Goal: Task Accomplishment & Management: Manage account settings

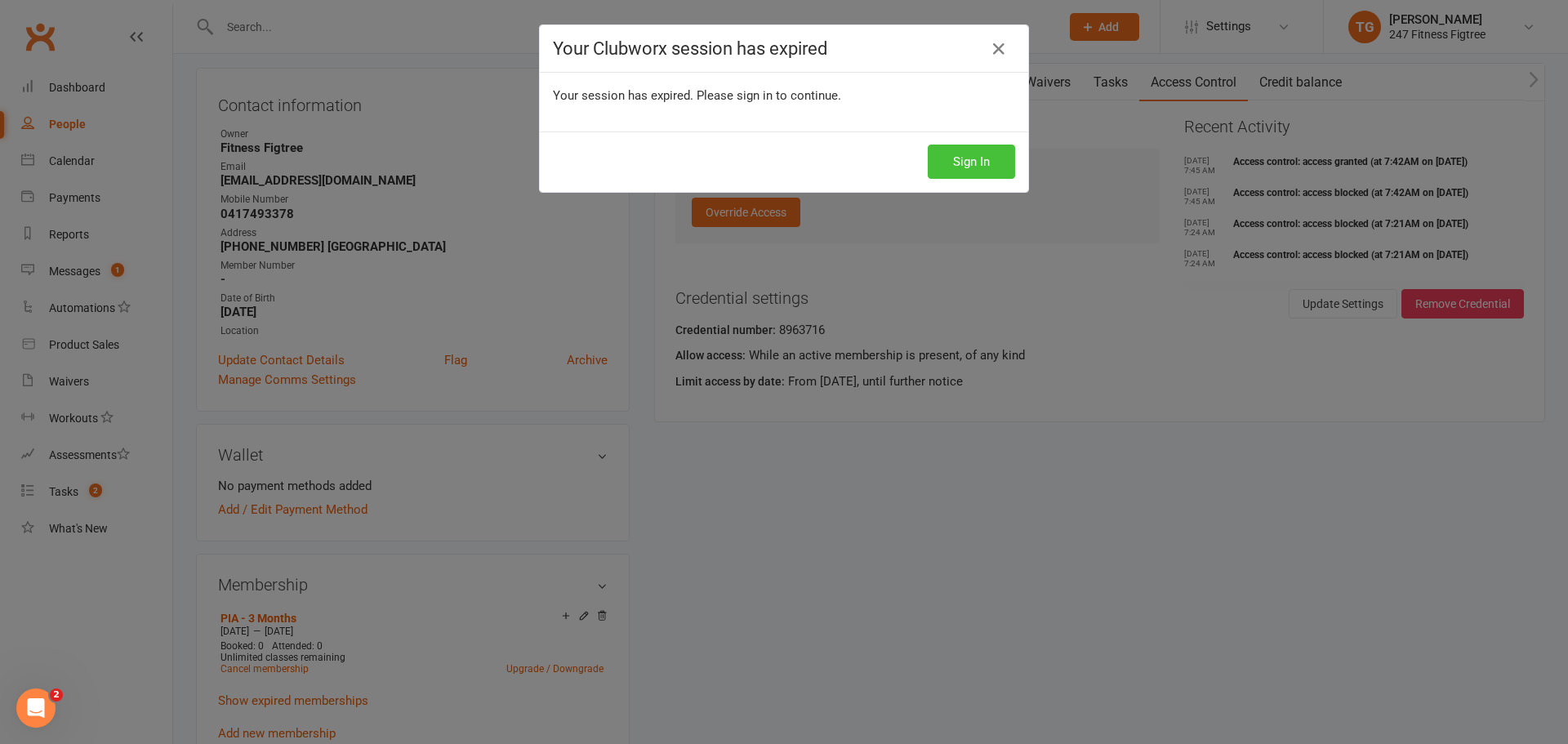
click at [984, 149] on button "Sign In" at bounding box center [971, 162] width 87 height 35
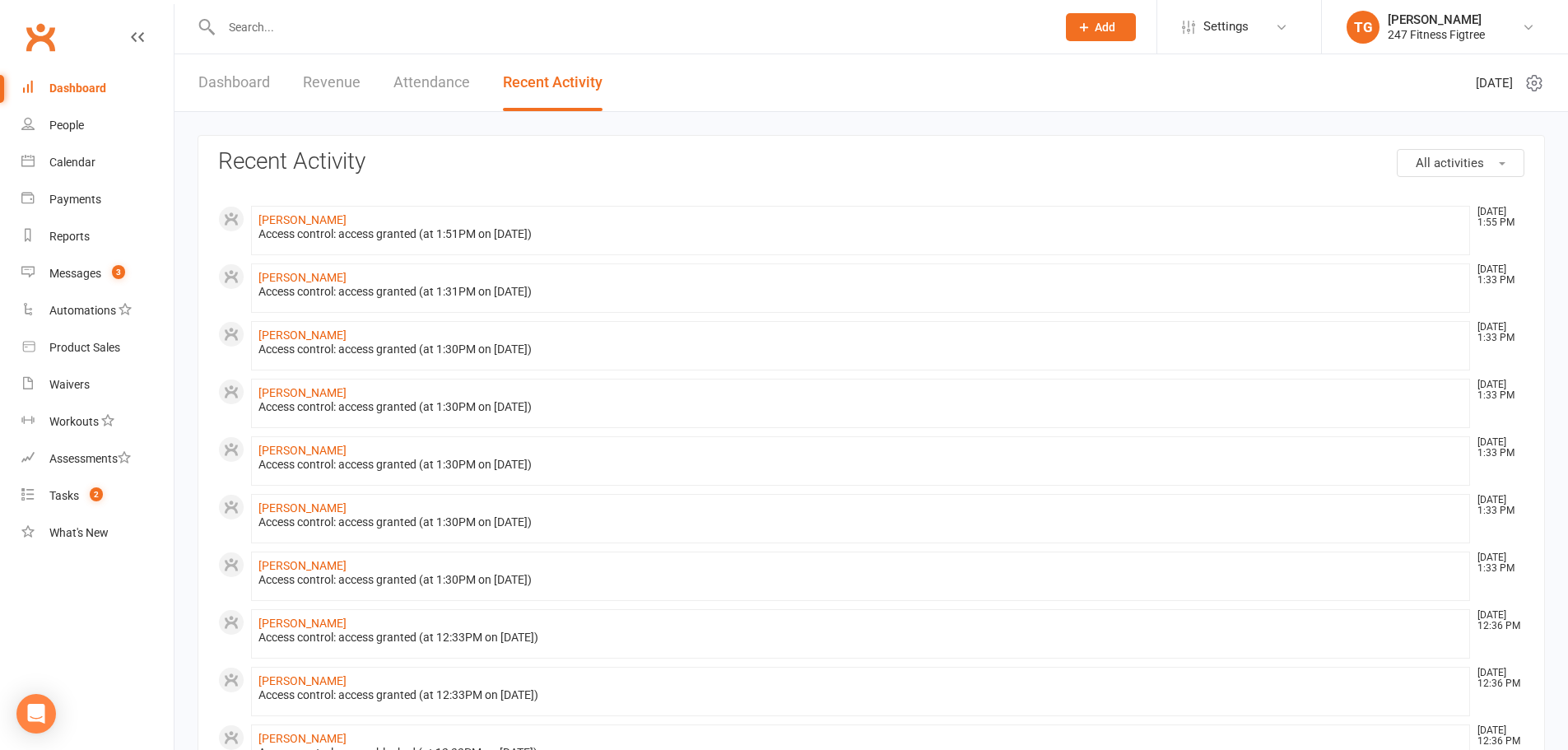
click at [262, 25] on input "text" at bounding box center [630, 26] width 828 height 23
paste input "[PERSON_NAME]"
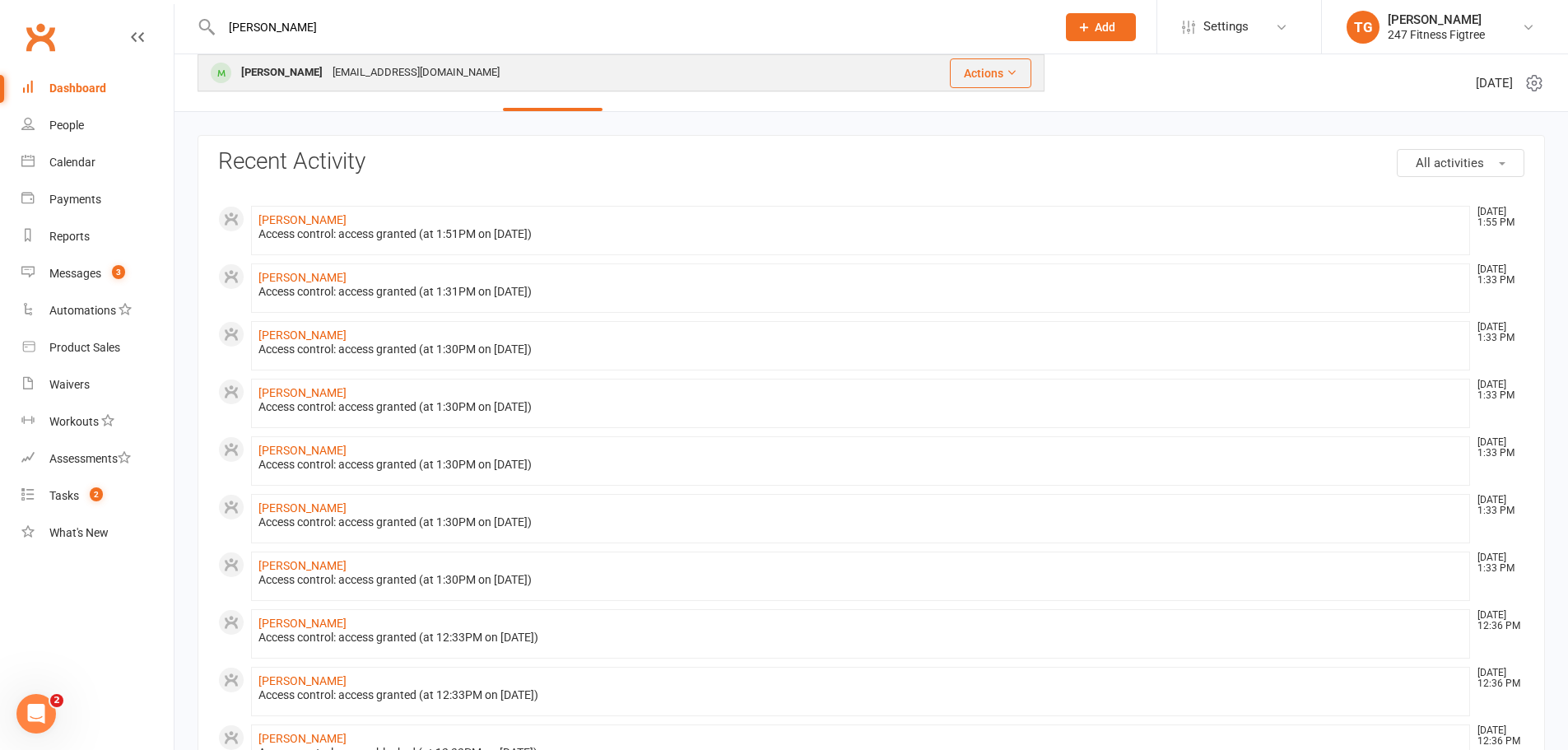
type input "[PERSON_NAME]"
click at [271, 81] on div "[PERSON_NAME]" at bounding box center [282, 73] width 91 height 24
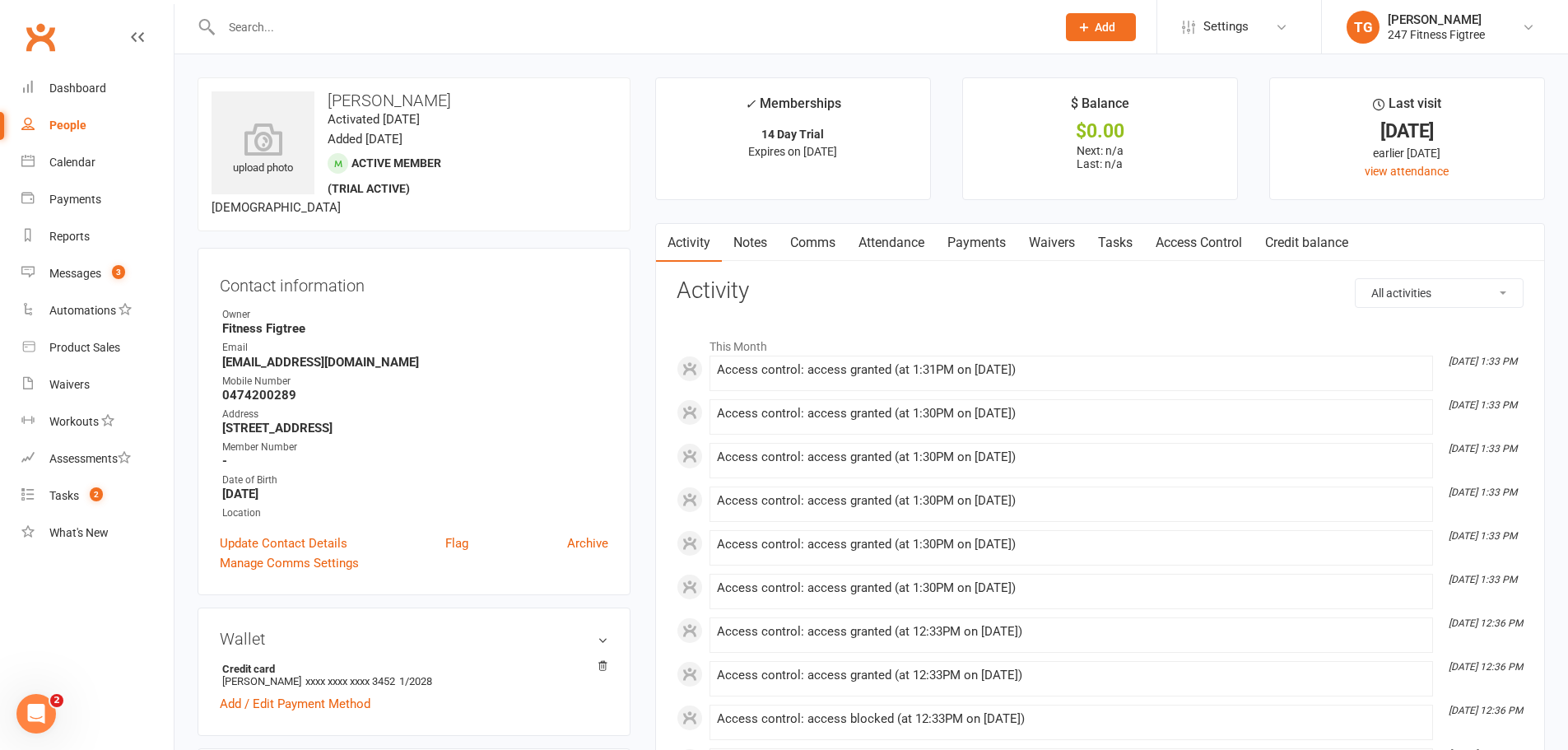
click at [752, 236] on link "Notes" at bounding box center [750, 242] width 57 height 38
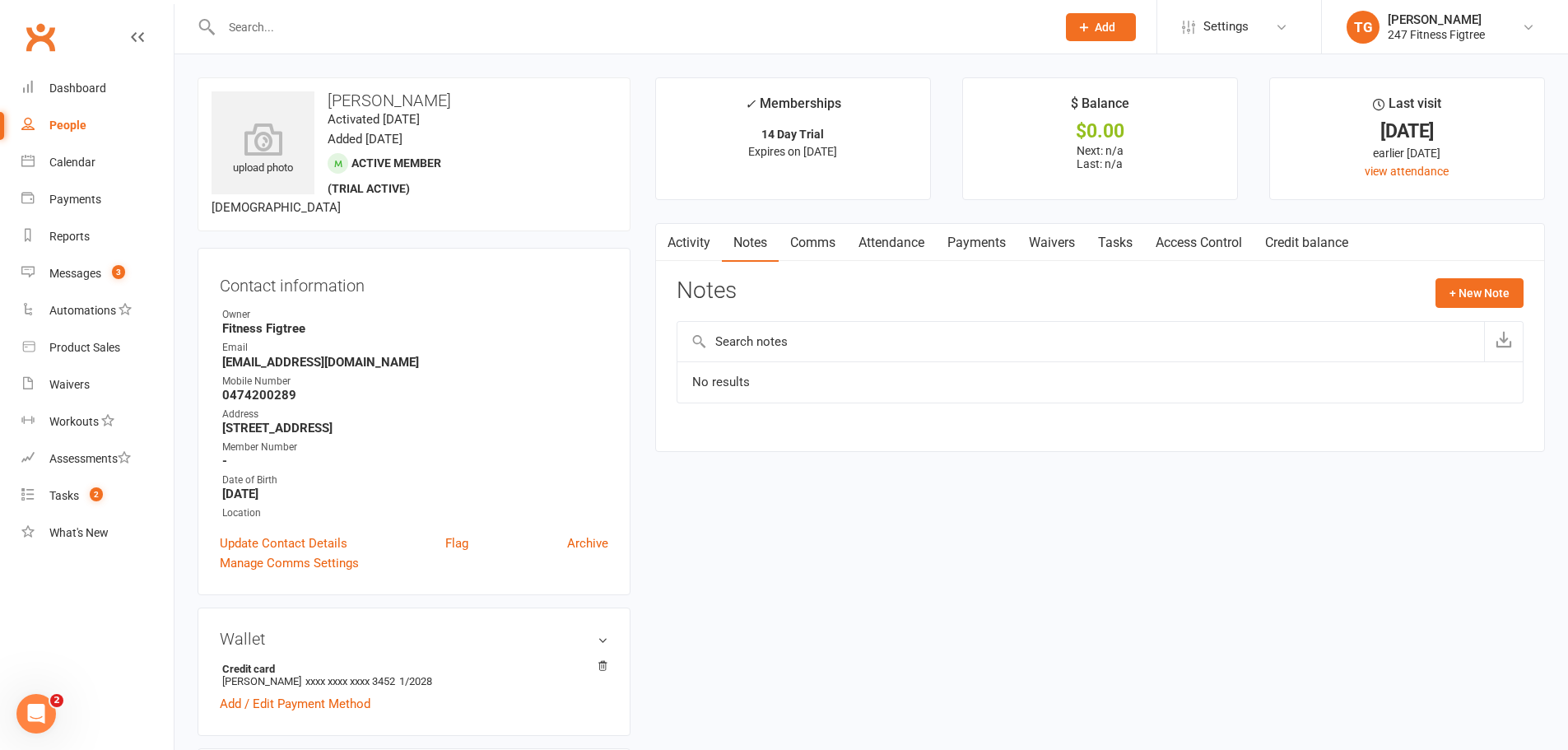
click at [815, 238] on link "Comms" at bounding box center [813, 242] width 68 height 38
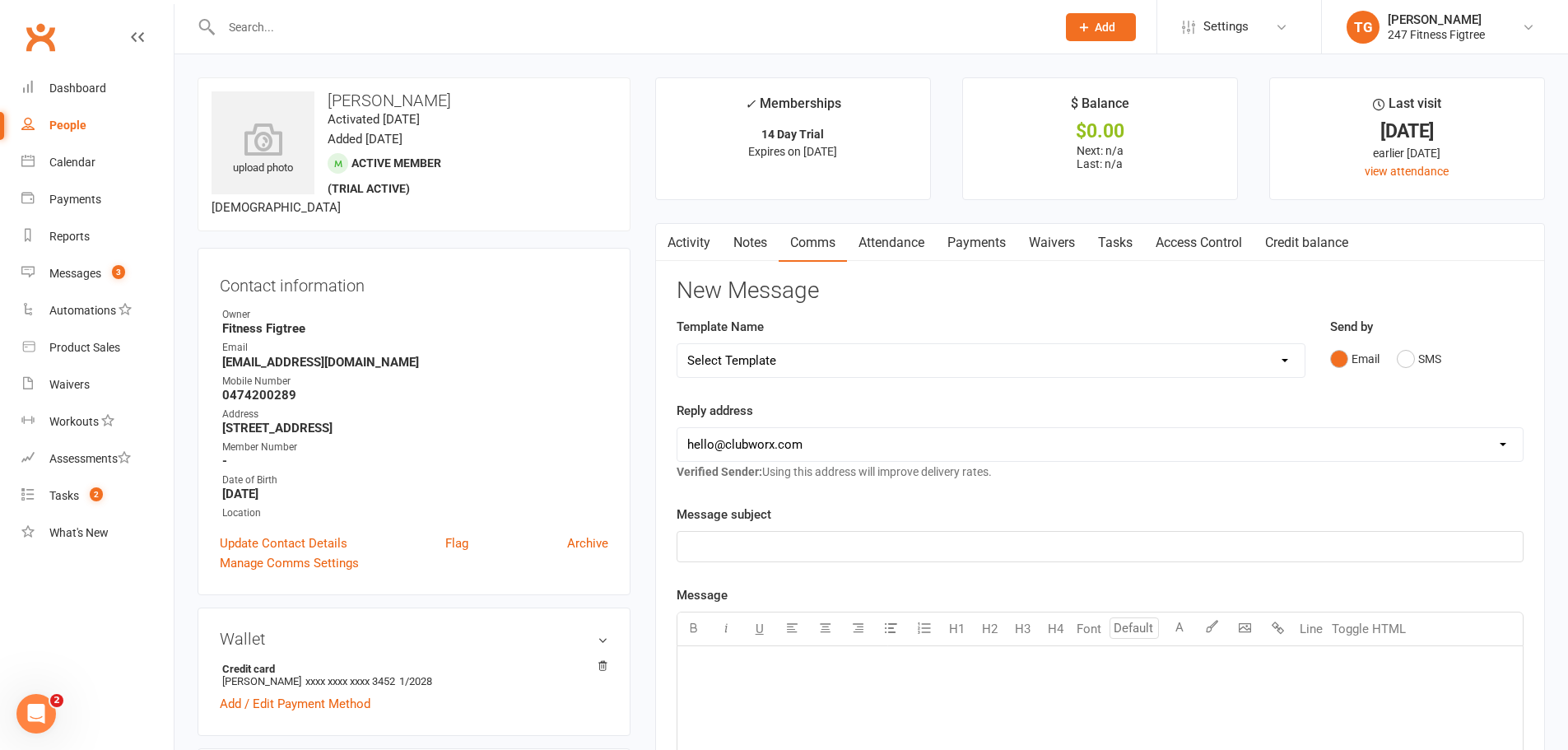
click at [874, 242] on link "Attendance" at bounding box center [891, 242] width 89 height 38
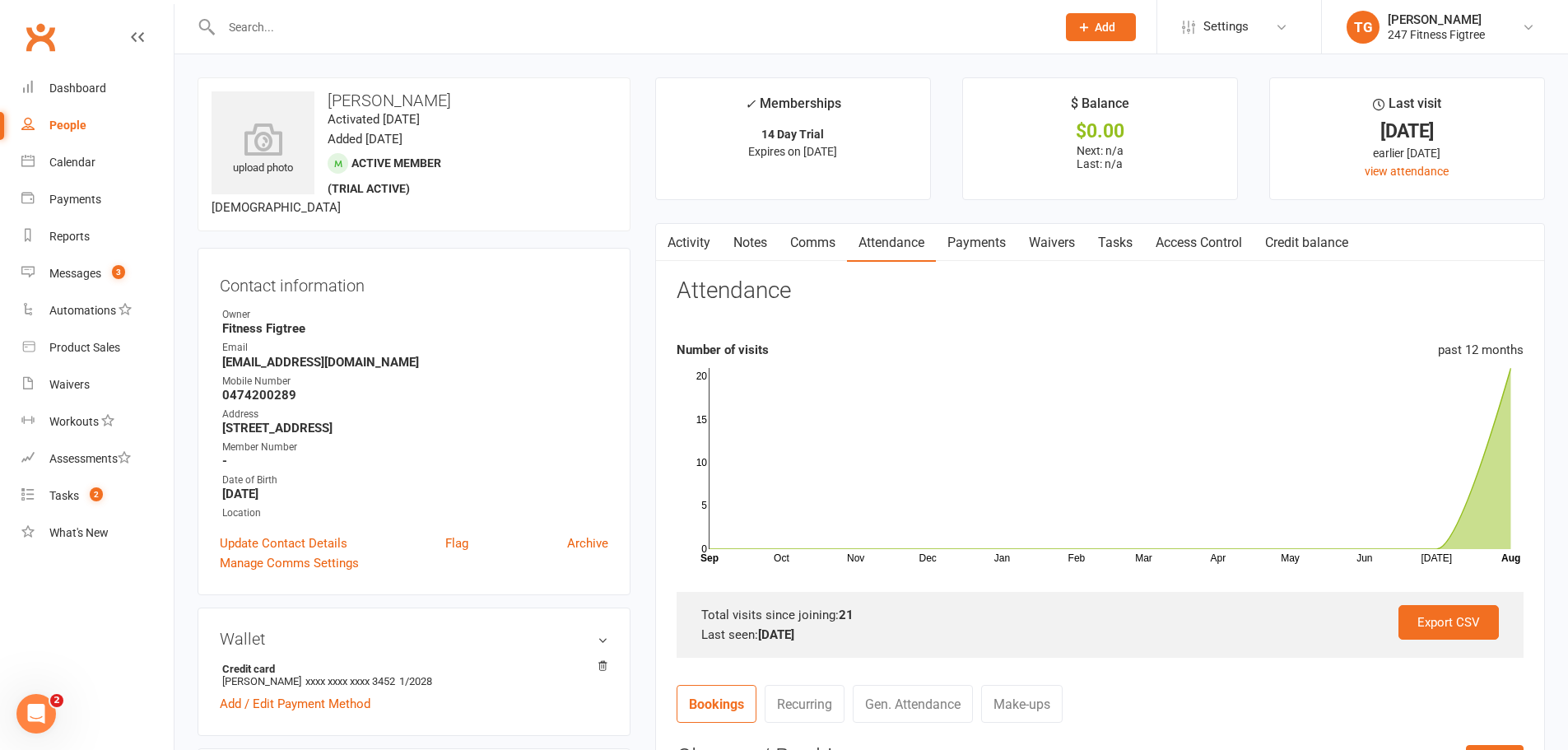
click at [982, 252] on link "Payments" at bounding box center [976, 242] width 81 height 38
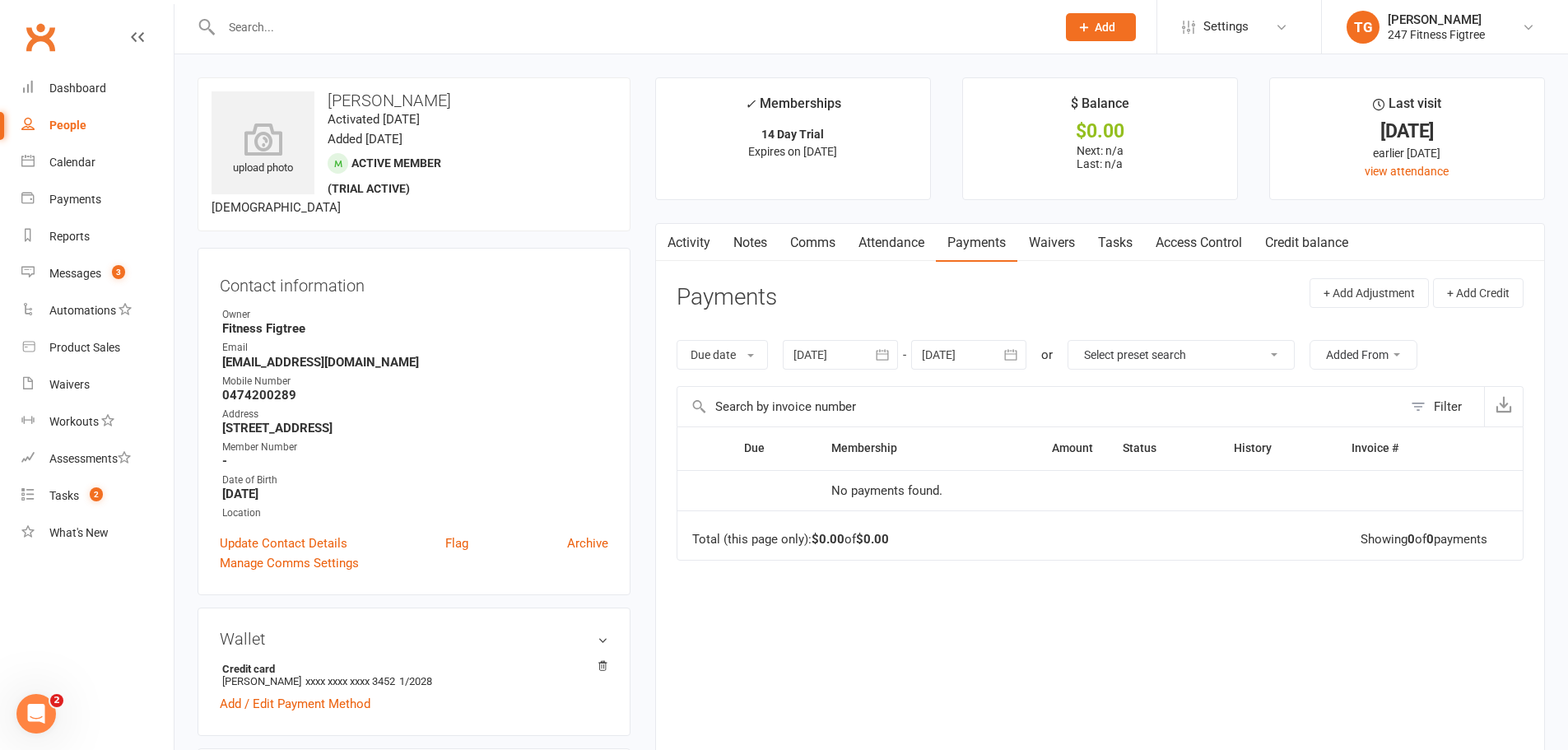
click at [1045, 247] on link "Waivers" at bounding box center [1051, 242] width 69 height 38
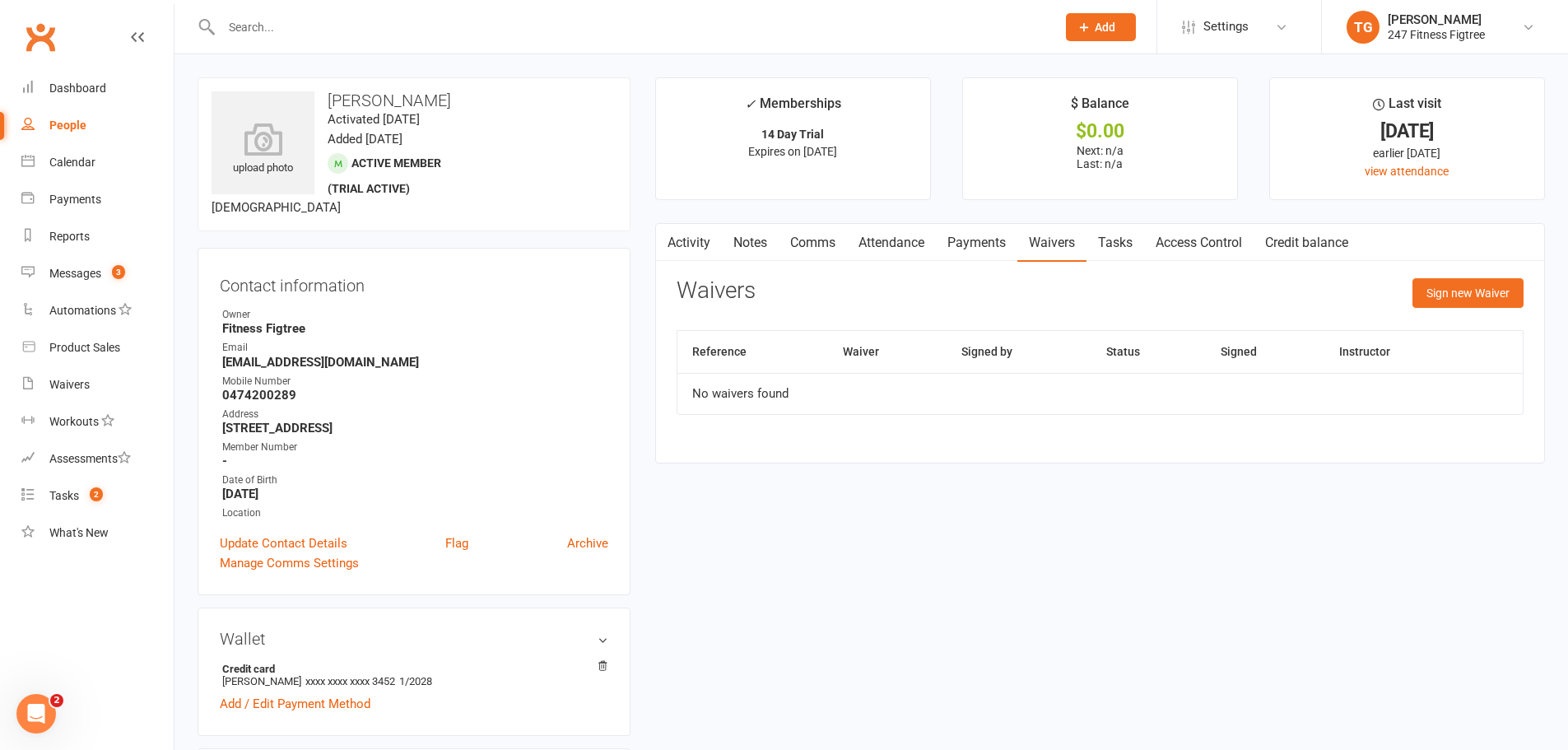
click at [1192, 251] on link "Access Control" at bounding box center [1199, 242] width 109 height 38
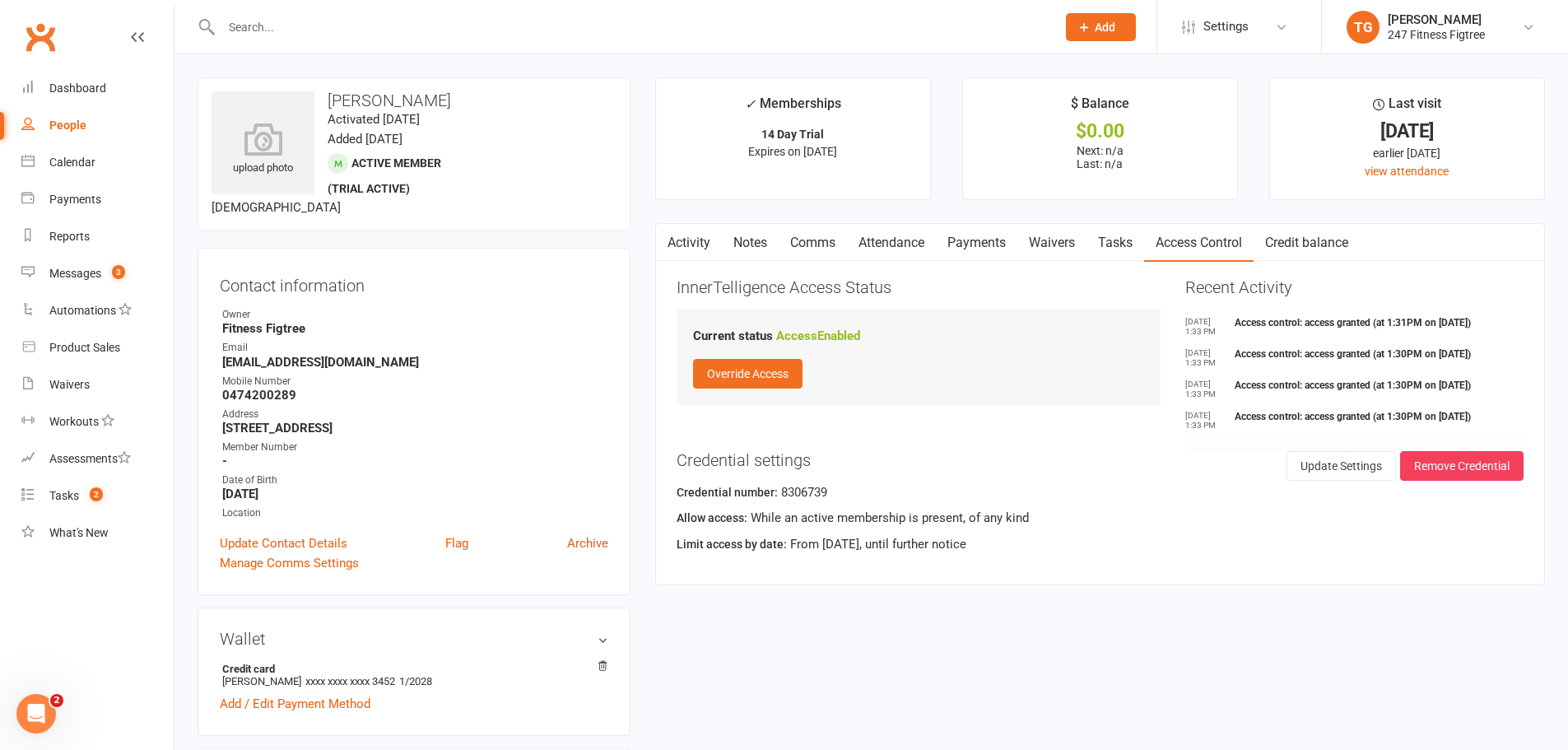
click at [408, 31] on input "text" at bounding box center [630, 26] width 828 height 23
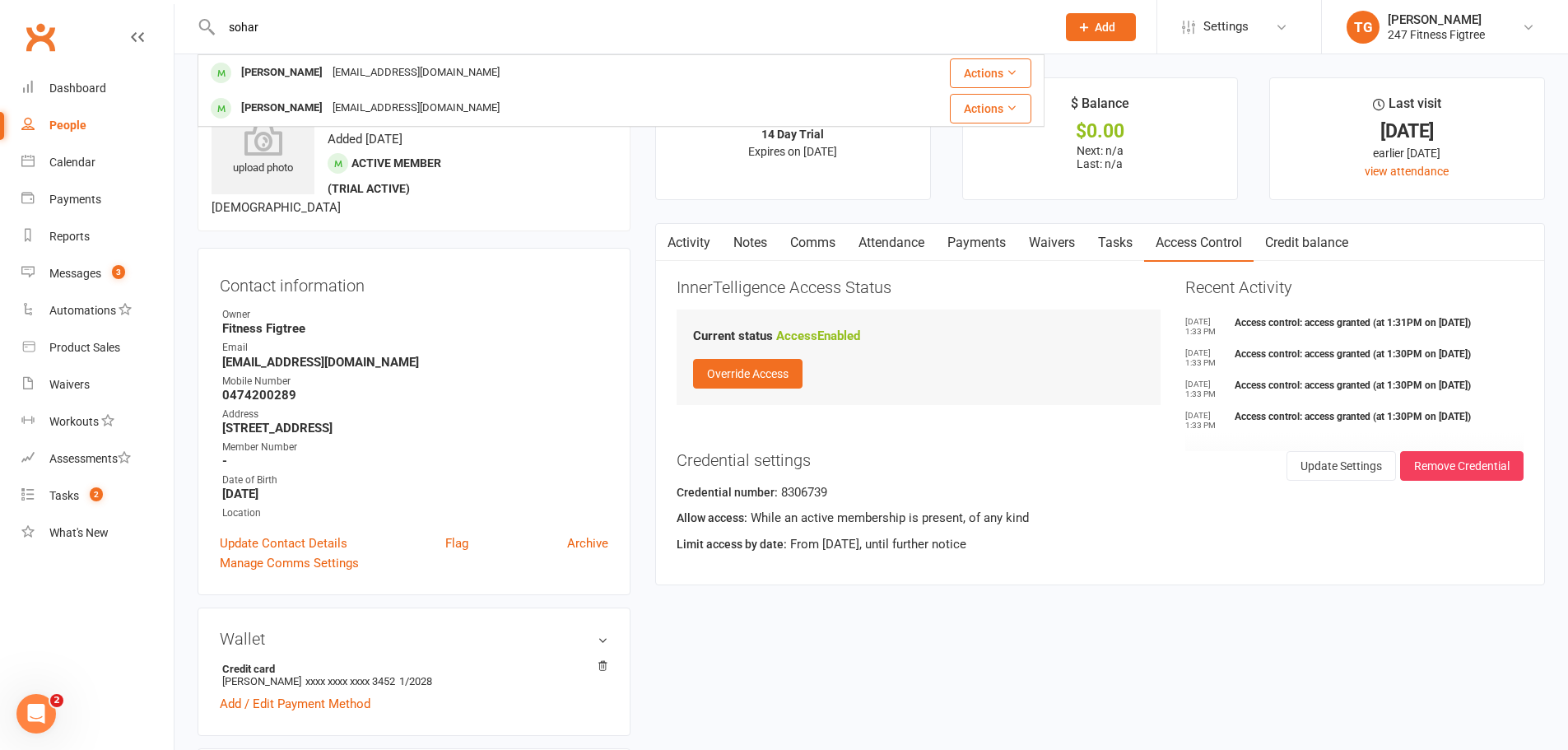
drag, startPoint x: 408, startPoint y: 31, endPoint x: 231, endPoint y: 27, distance: 177.0
click at [231, 27] on input "sohar" at bounding box center [630, 26] width 828 height 23
click at [286, 32] on input "sohar" at bounding box center [630, 26] width 828 height 23
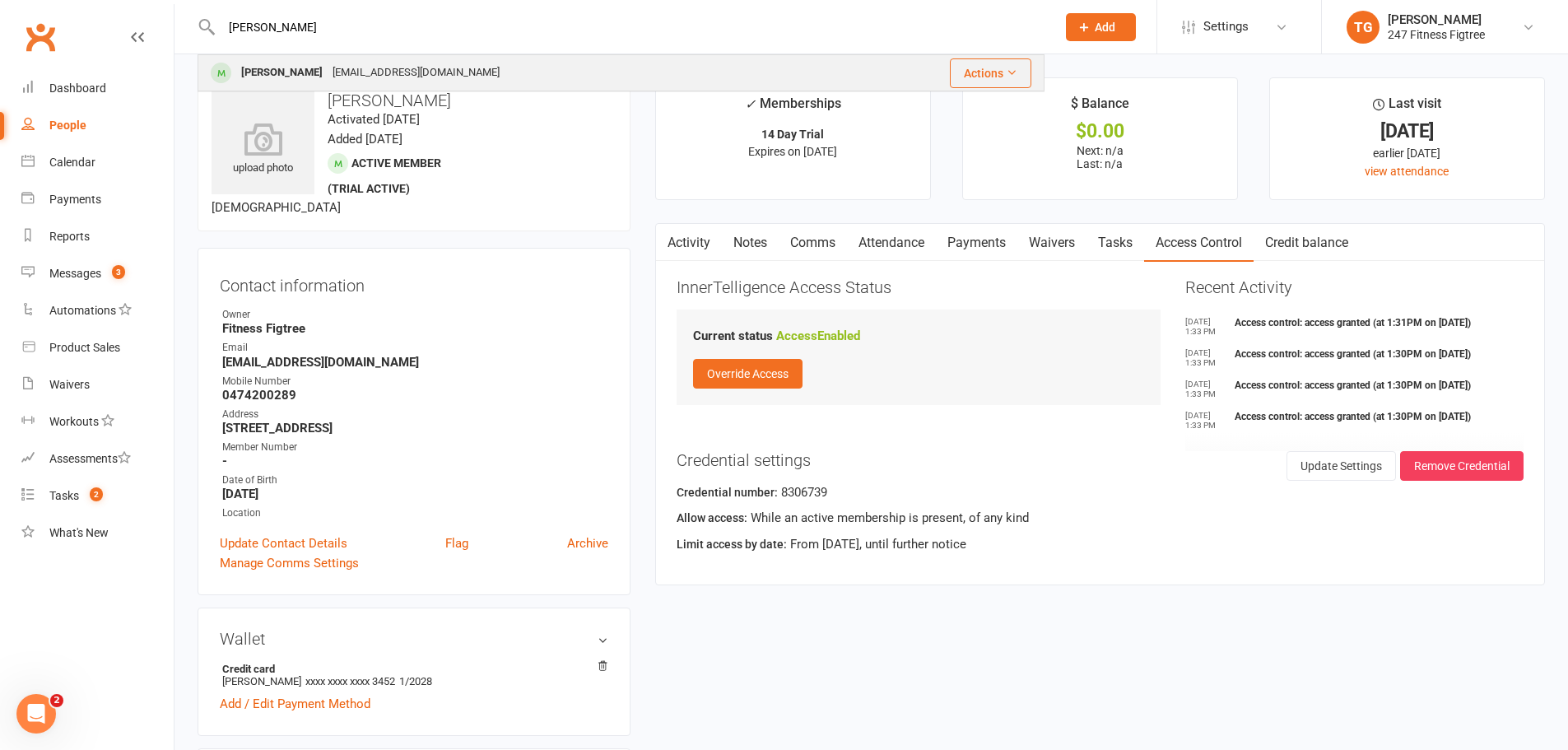
type input "[PERSON_NAME]"
click at [328, 68] on div "[EMAIL_ADDRESS][DOMAIN_NAME]" at bounding box center [415, 73] width 177 height 24
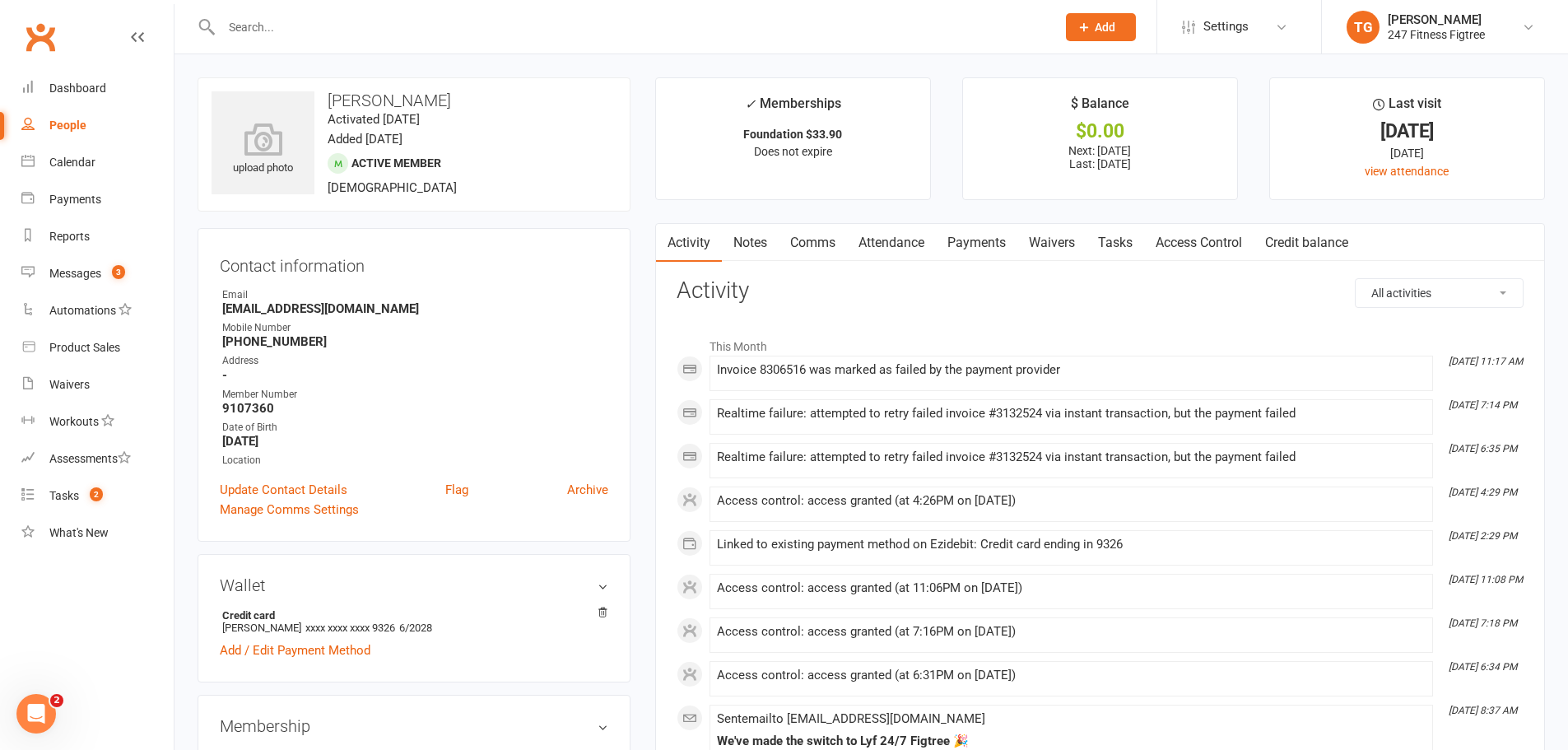
click at [1207, 239] on link "Access Control" at bounding box center [1199, 242] width 109 height 38
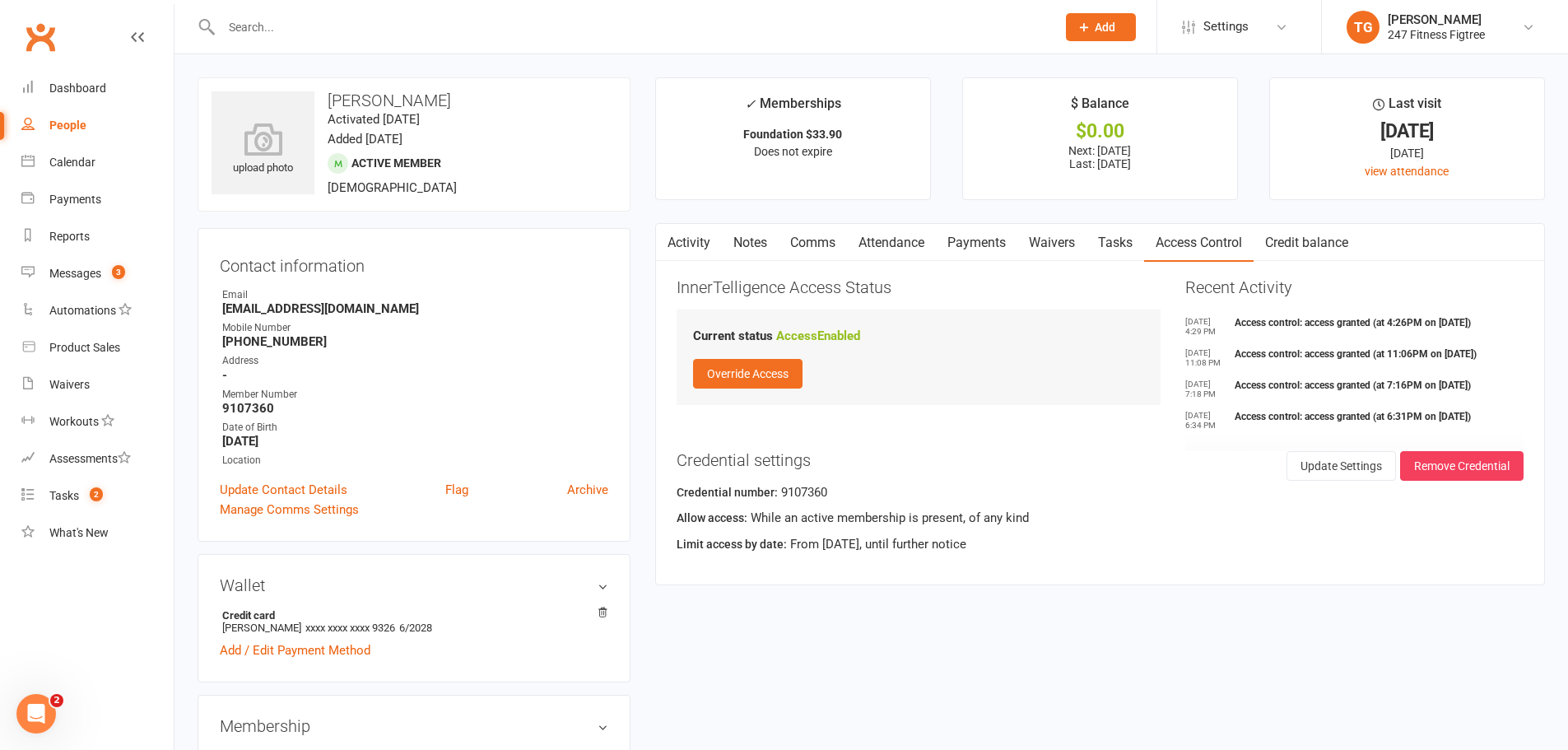
click at [750, 242] on link "Notes" at bounding box center [750, 242] width 57 height 38
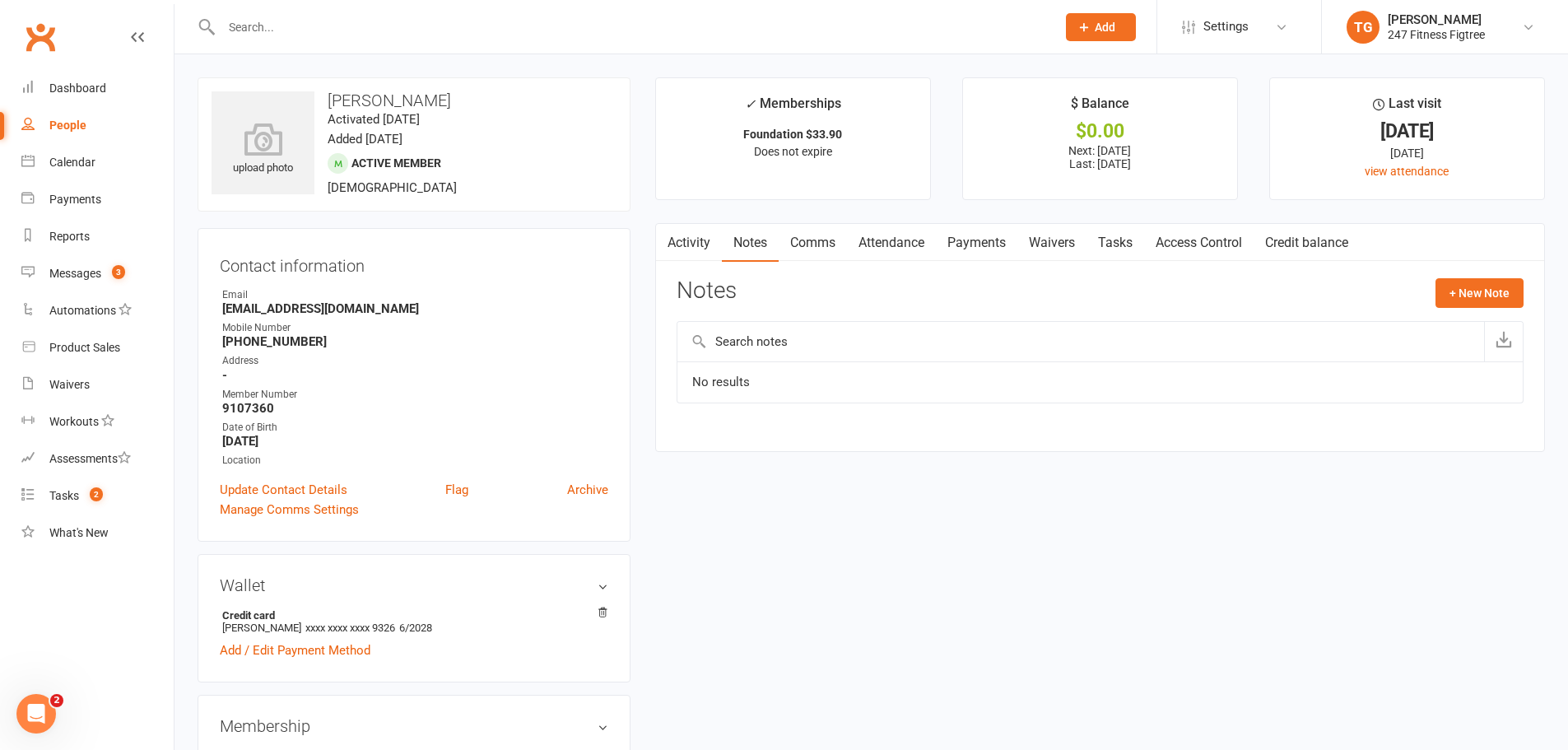
click at [693, 250] on link "Activity" at bounding box center [688, 242] width 66 height 38
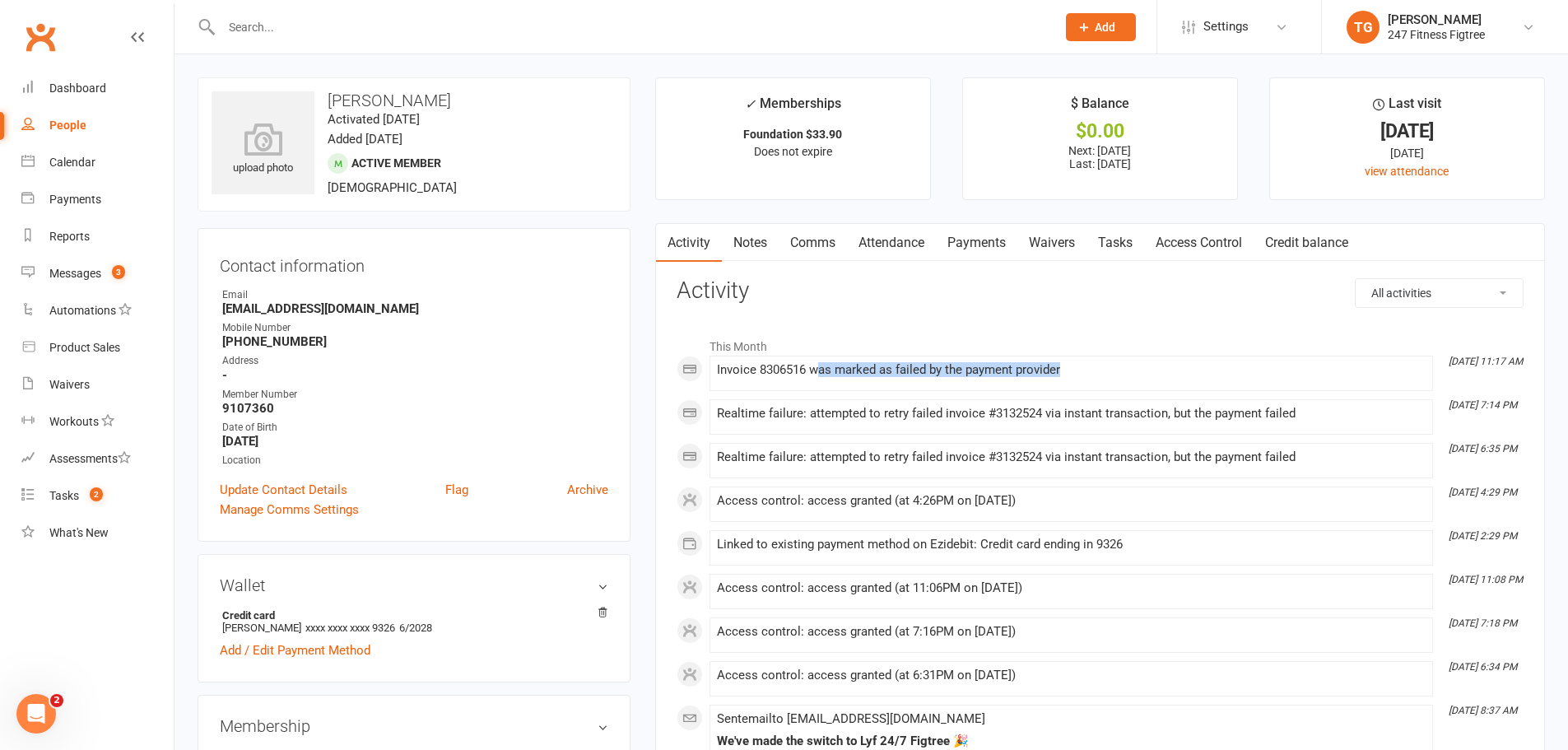
drag, startPoint x: 852, startPoint y: 377, endPoint x: 1176, endPoint y: 377, distance: 324.0
click at [1176, 377] on div "Invoice 8306516 was marked as failed by the payment provider" at bounding box center [1071, 369] width 709 height 14
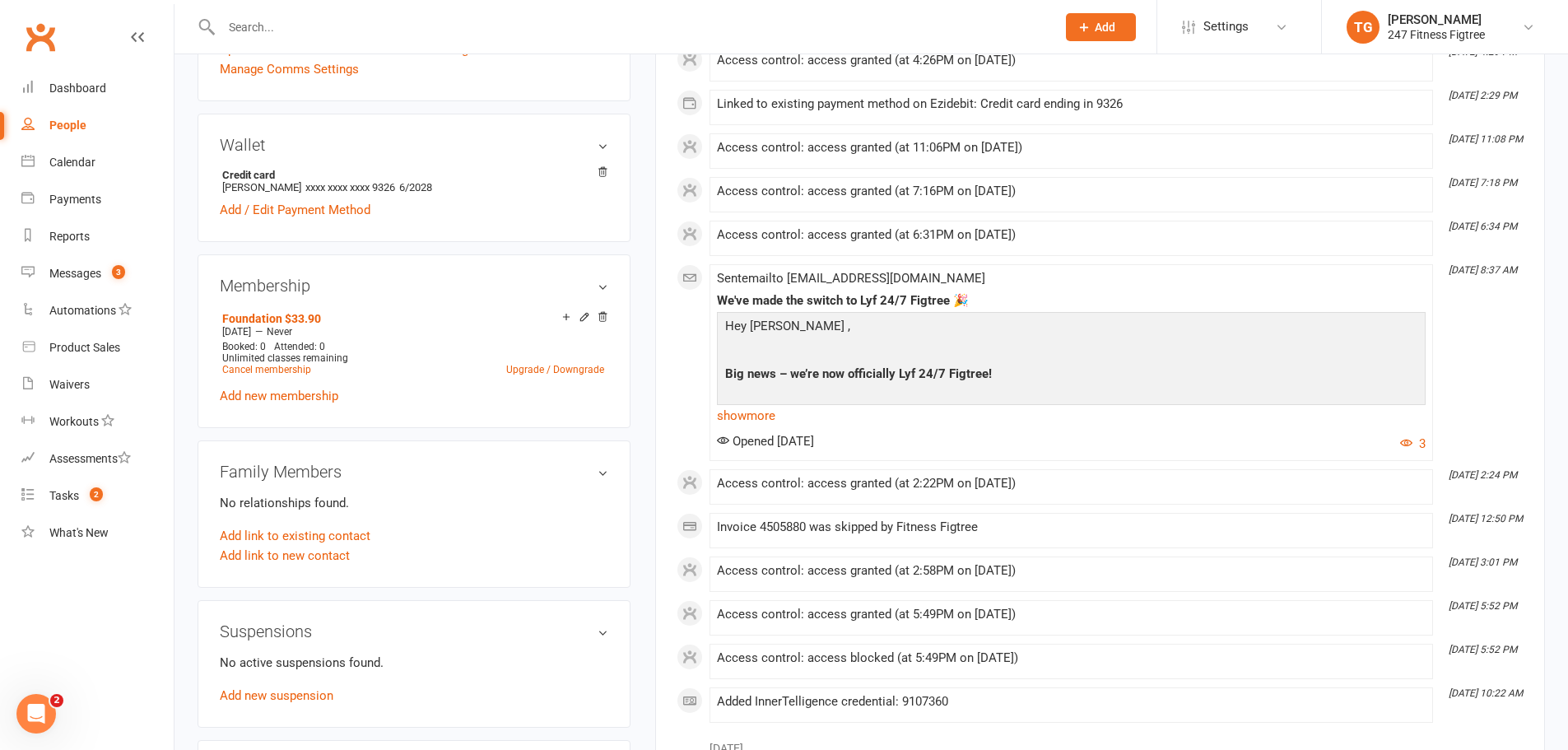
scroll to position [480, 0]
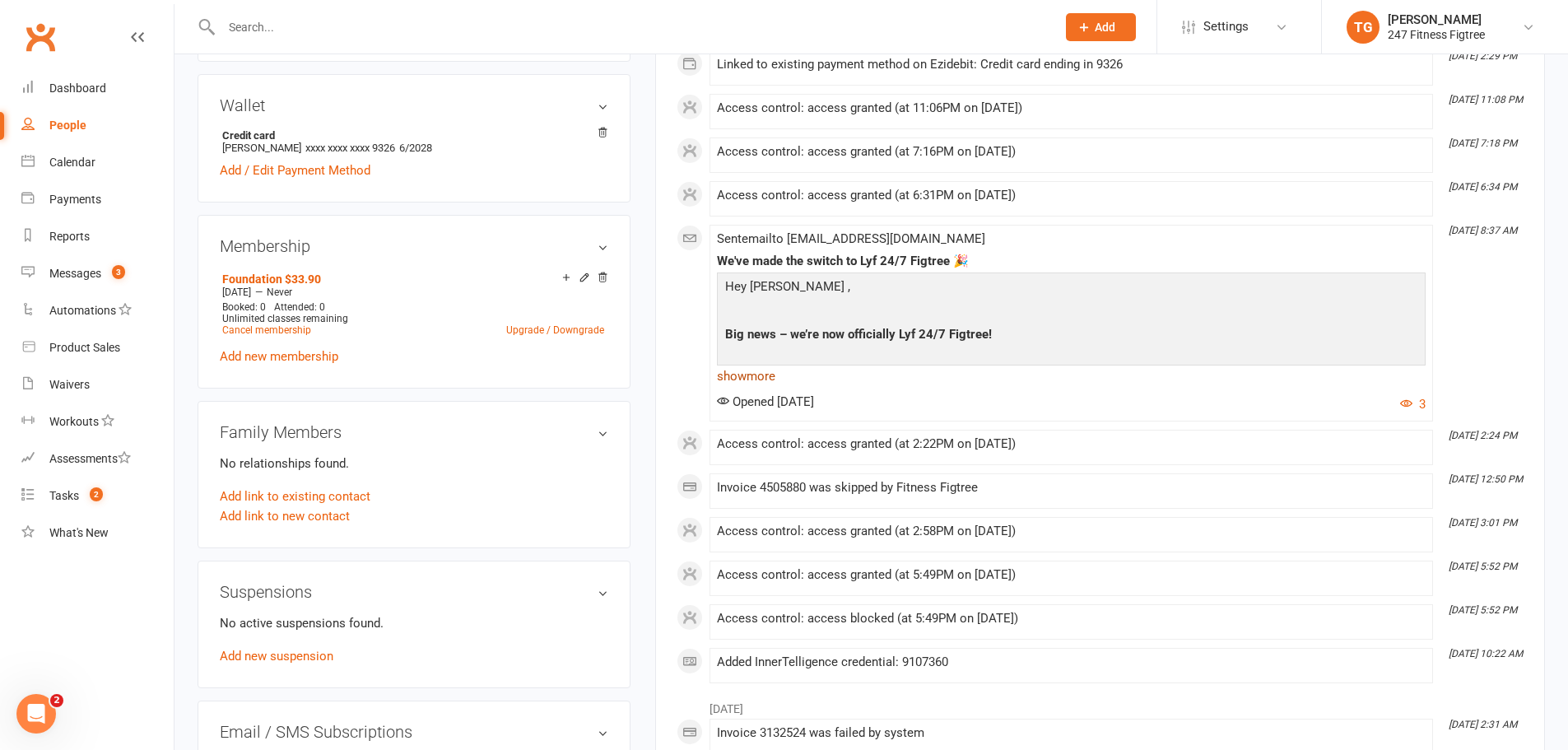
click at [751, 381] on link "show more" at bounding box center [1071, 375] width 709 height 23
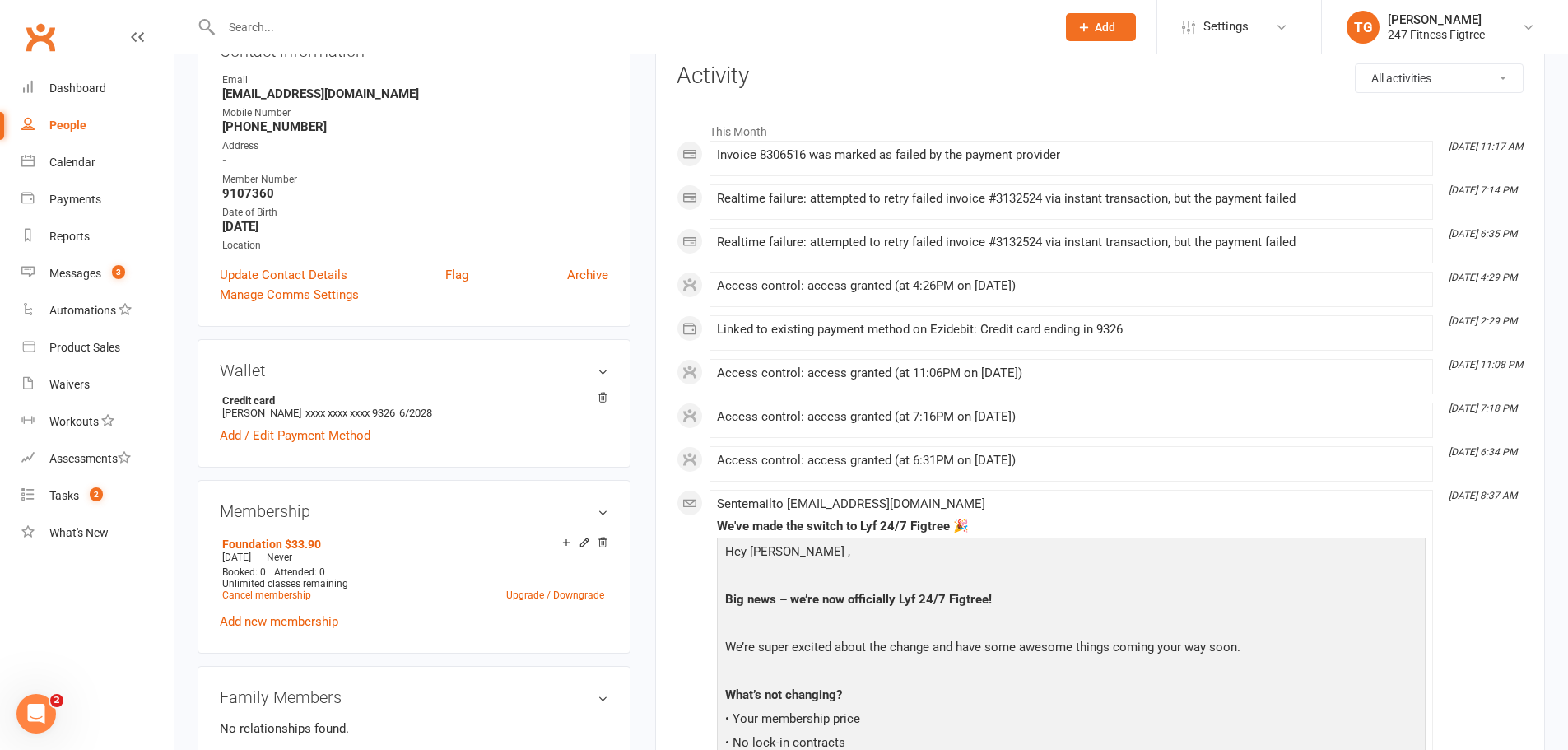
scroll to position [160, 0]
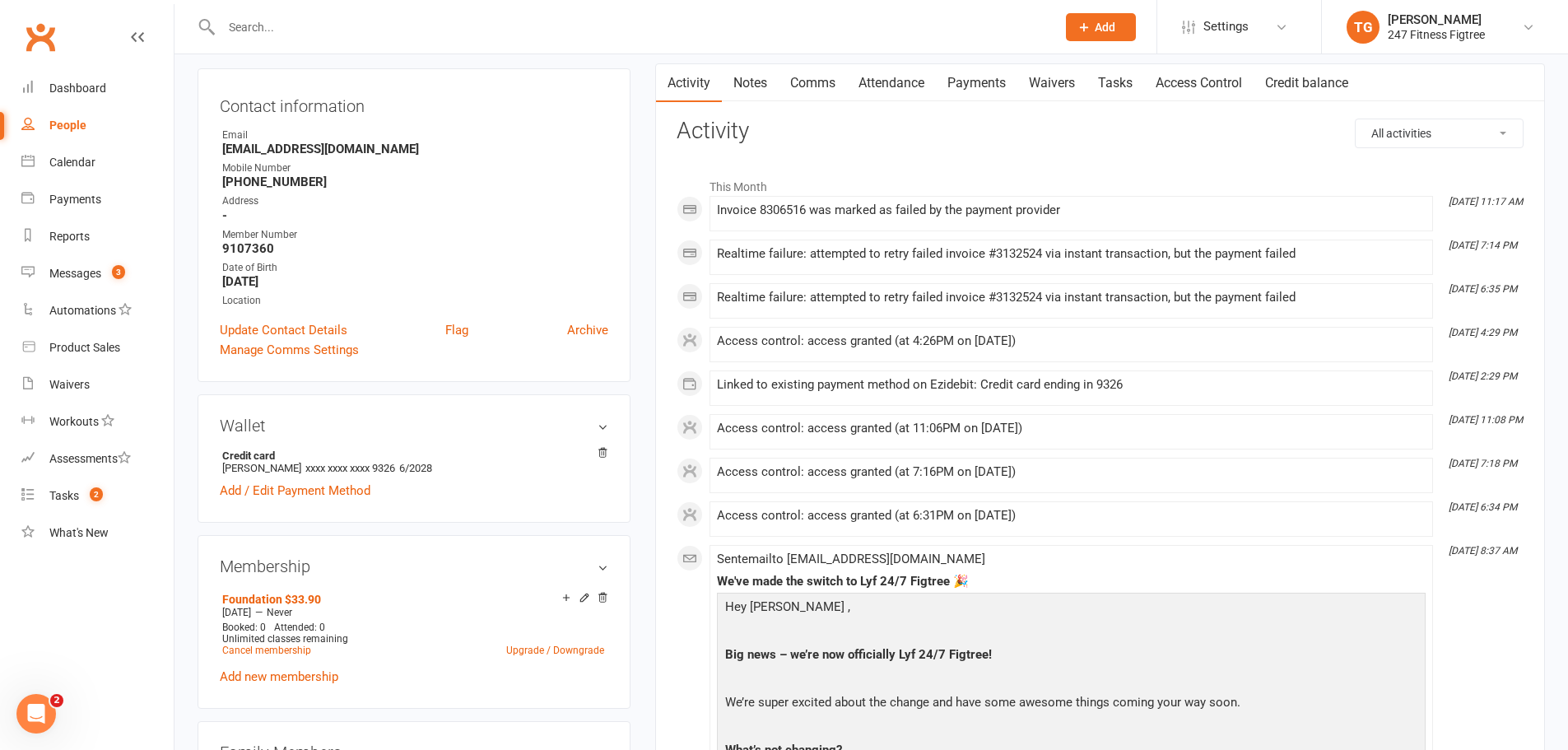
click at [751, 90] on link "Notes" at bounding box center [750, 83] width 57 height 38
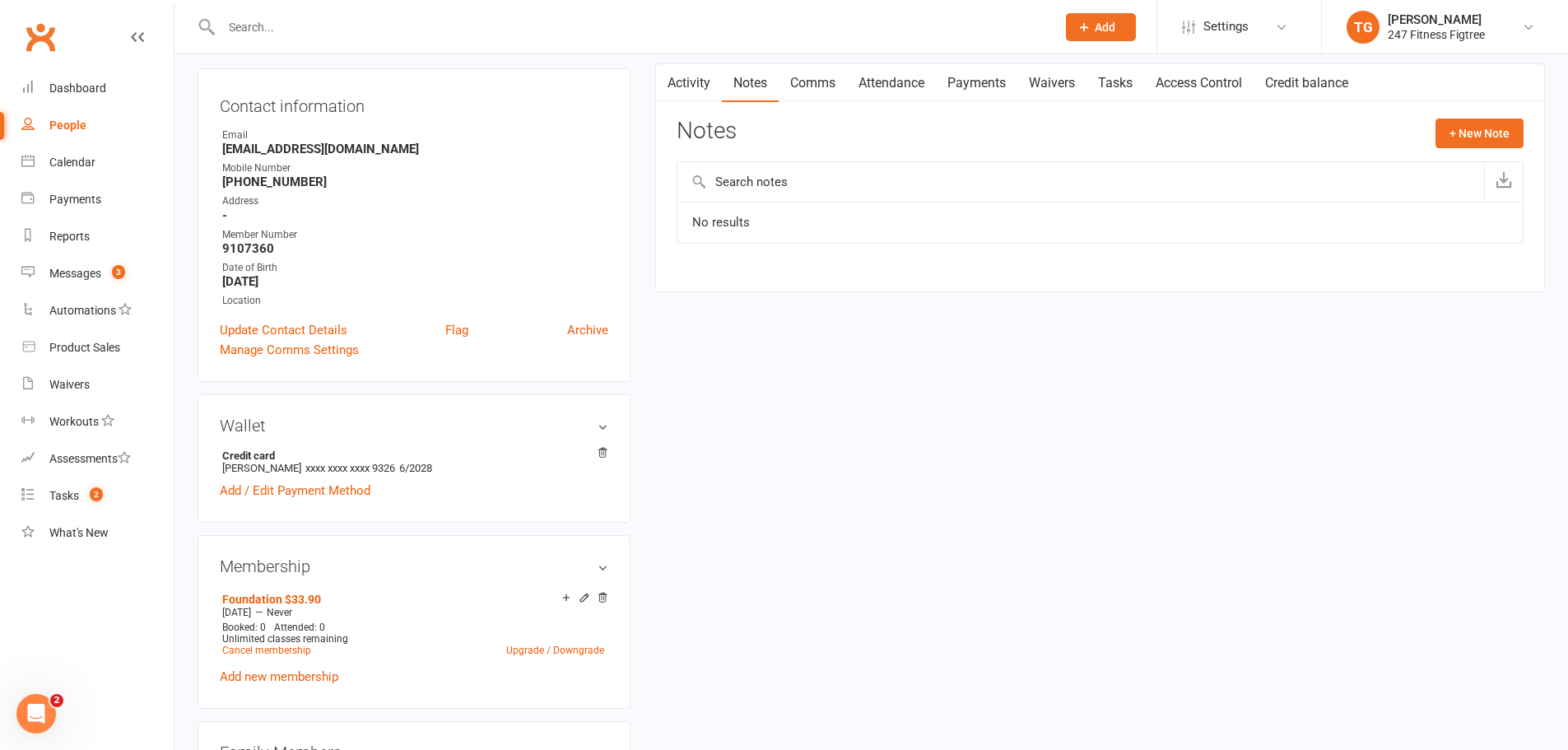
click at [822, 85] on link "Comms" at bounding box center [813, 83] width 68 height 38
